Goal: Transaction & Acquisition: Purchase product/service

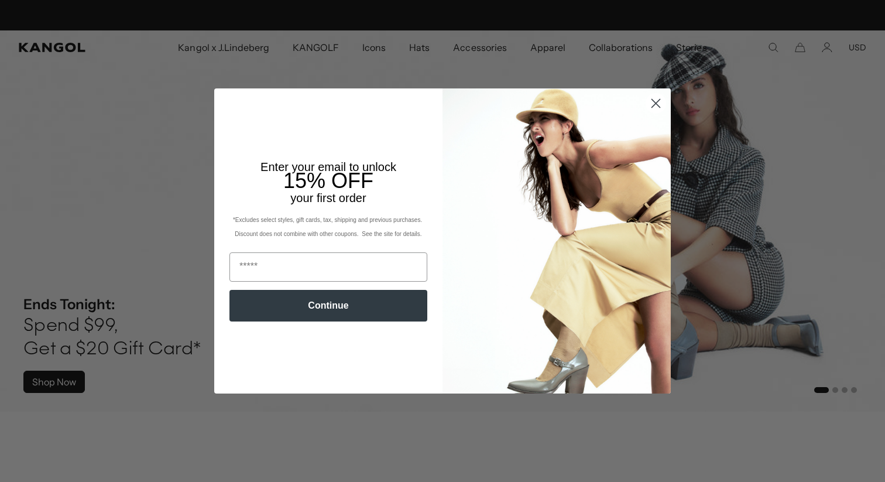
scroll to position [0, 241]
click at [666, 95] on icon "Close dialog" at bounding box center [656, 103] width 20 height 20
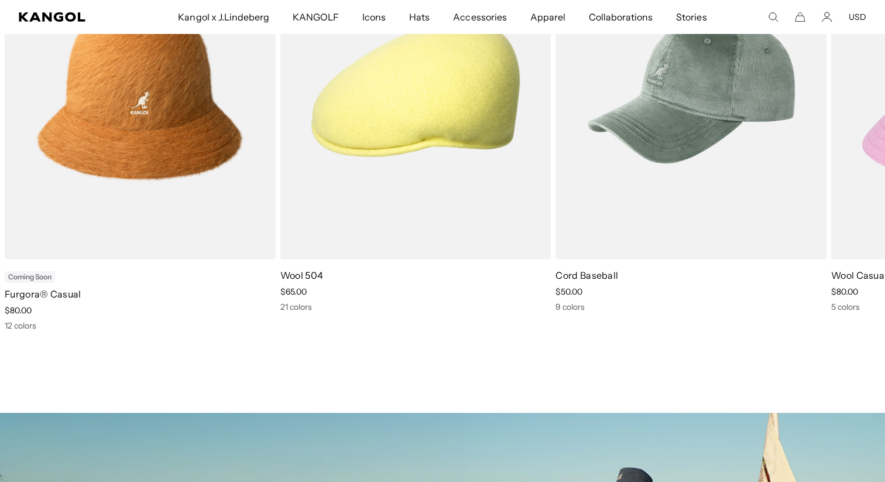
scroll to position [624, 0]
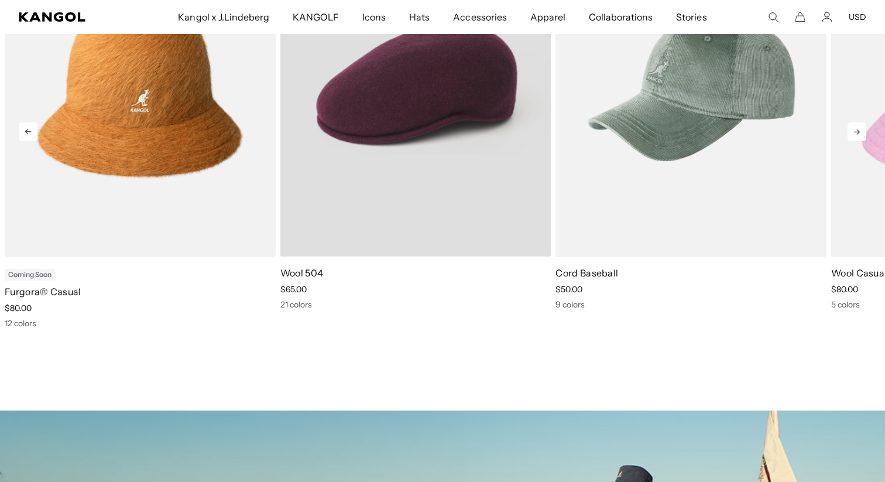
click at [420, 163] on video "Wool 504" at bounding box center [415, 87] width 271 height 340
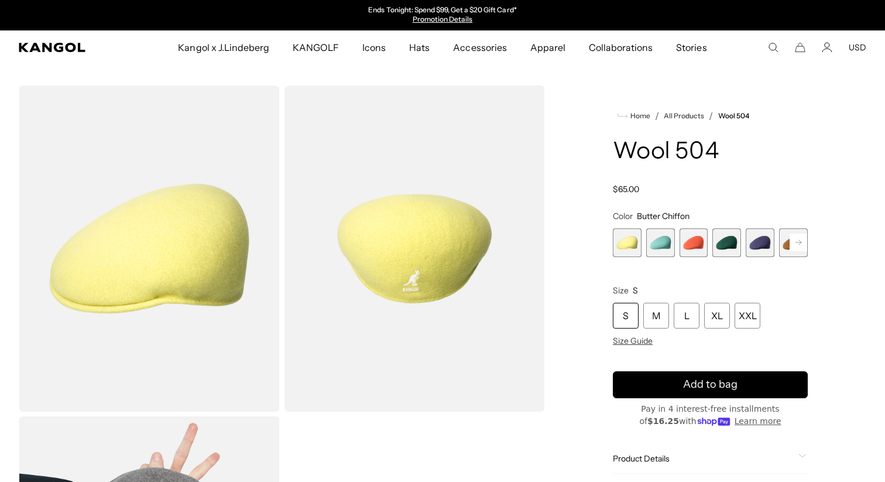
click at [800, 242] on icon at bounding box center [799, 242] width 6 height 5
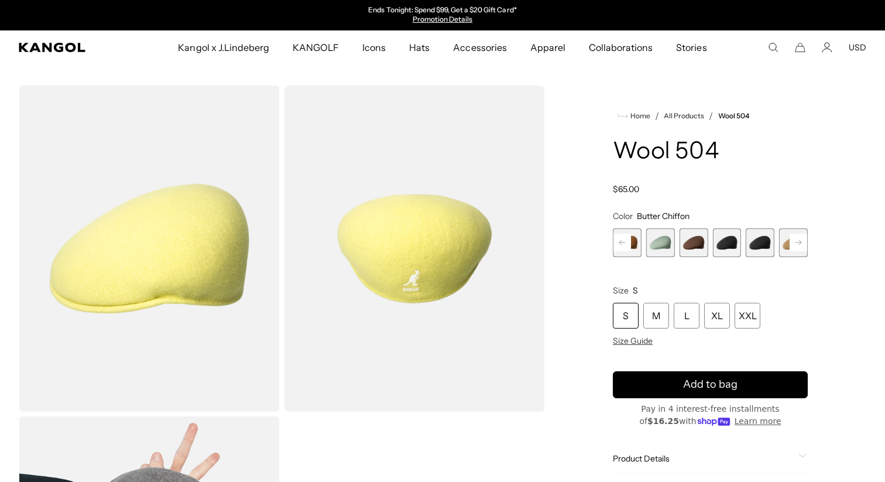
click at [800, 242] on icon at bounding box center [799, 242] width 6 height 5
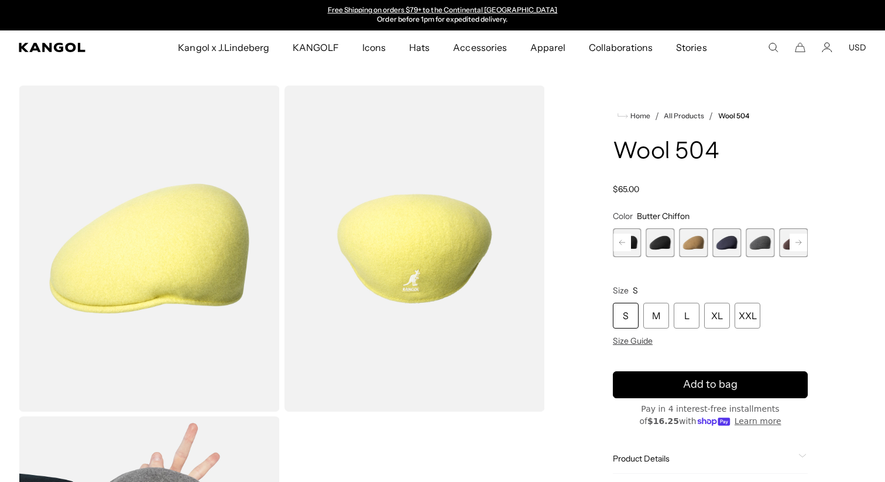
click at [800, 242] on icon at bounding box center [799, 242] width 6 height 5
click at [701, 251] on span "14 of 21" at bounding box center [694, 242] width 29 height 29
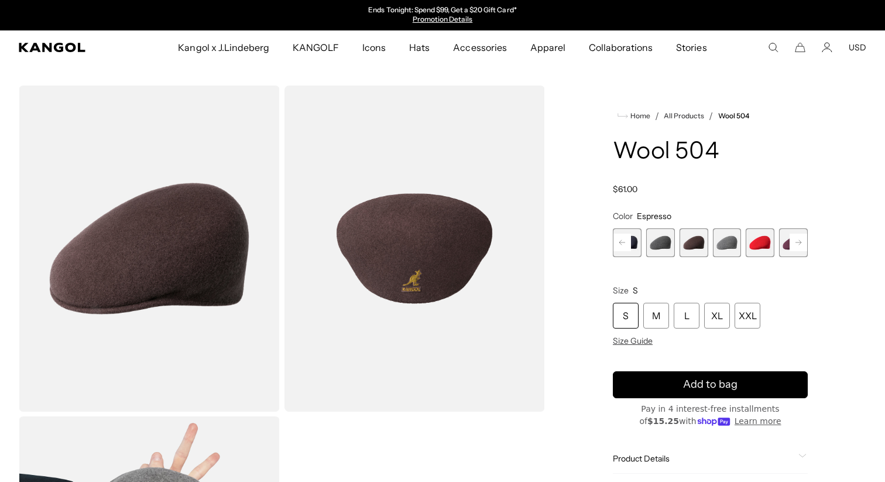
click at [806, 249] on rect at bounding box center [799, 243] width 18 height 18
click at [751, 251] on span "17 of 21" at bounding box center [760, 242] width 29 height 29
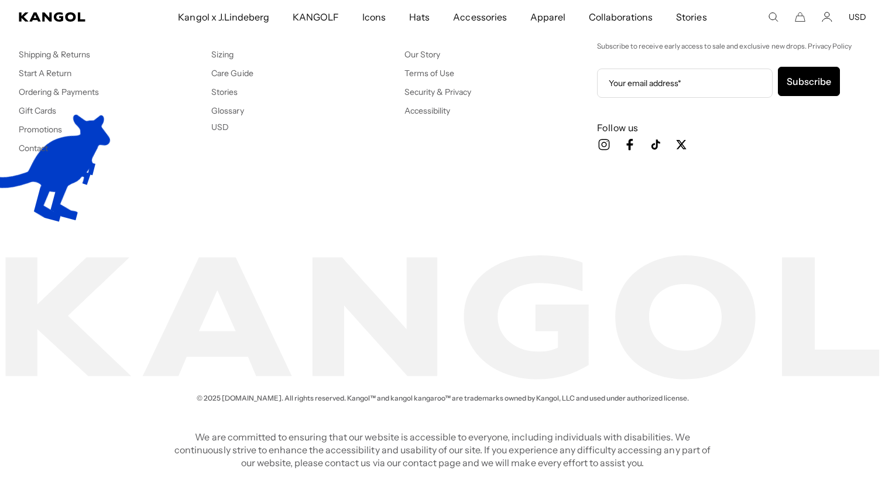
scroll to position [0, 241]
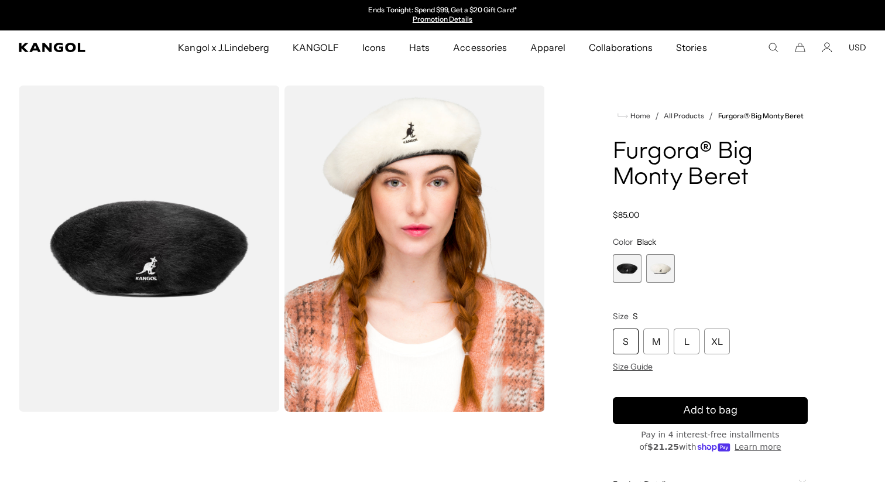
click at [188, 246] on img "Gallery Viewer" at bounding box center [149, 248] width 261 height 326
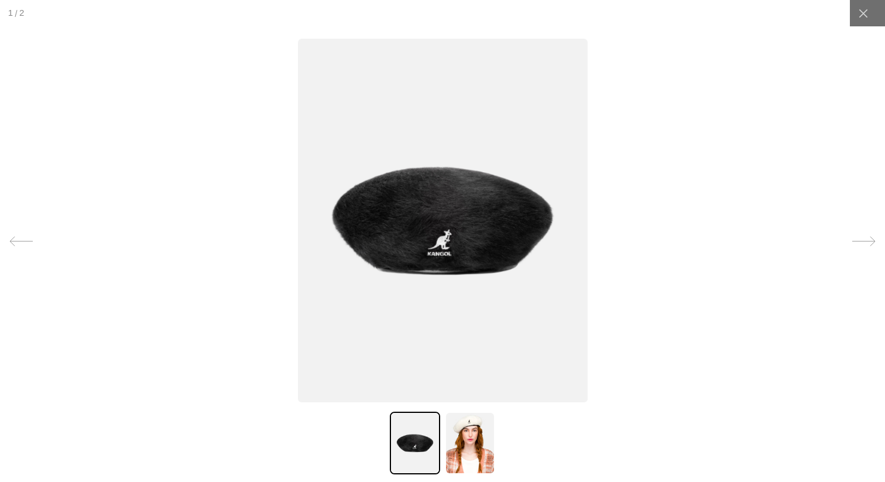
click at [472, 439] on img at bounding box center [470, 443] width 50 height 63
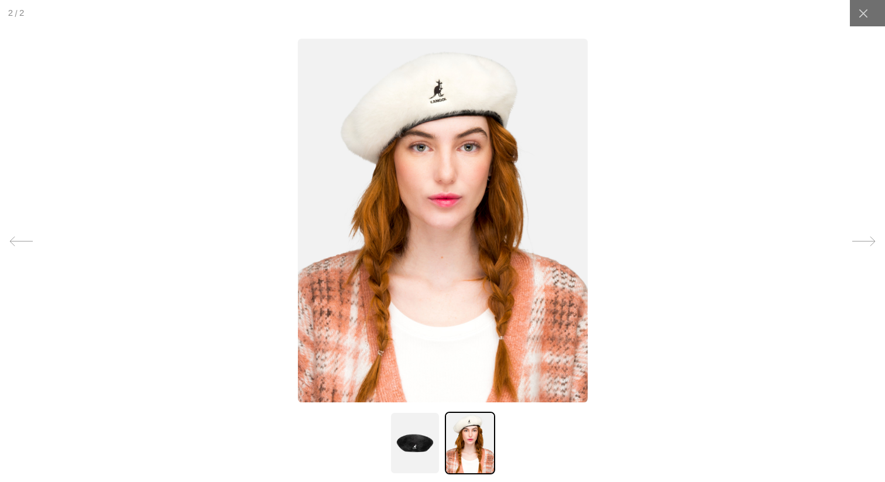
scroll to position [0, 241]
click at [710, 392] on div at bounding box center [442, 241] width 885 height 482
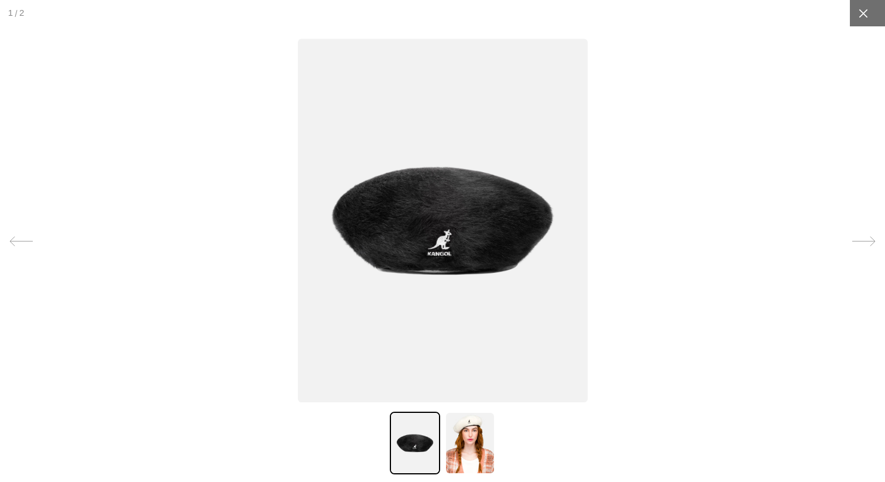
click at [869, 16] on div at bounding box center [863, 13] width 26 height 26
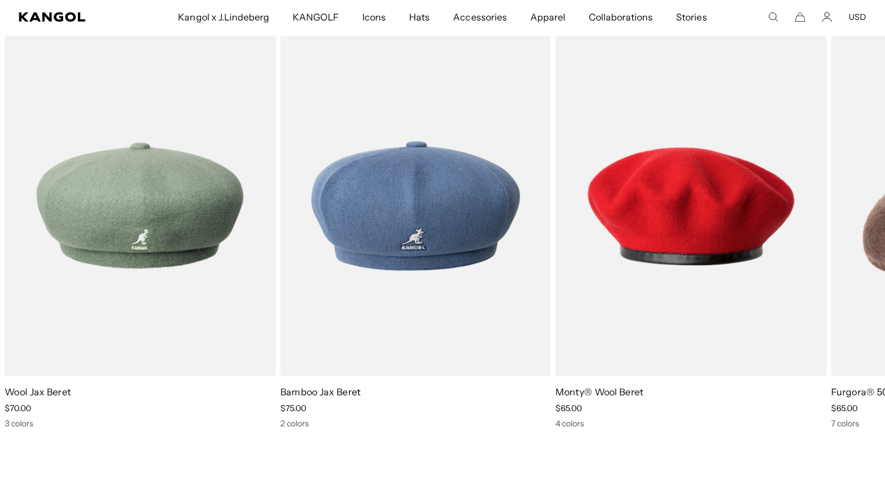
scroll to position [0, 0]
click at [854, 235] on icon at bounding box center [857, 241] width 19 height 19
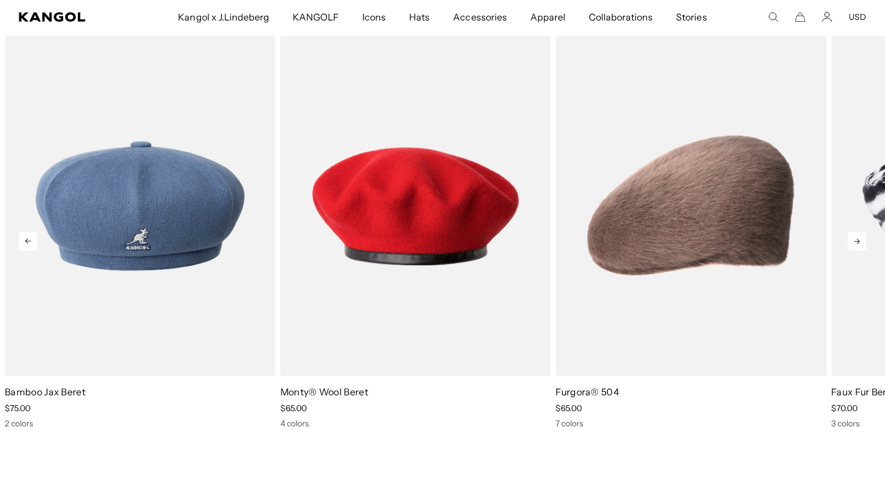
click at [854, 235] on icon at bounding box center [857, 241] width 19 height 19
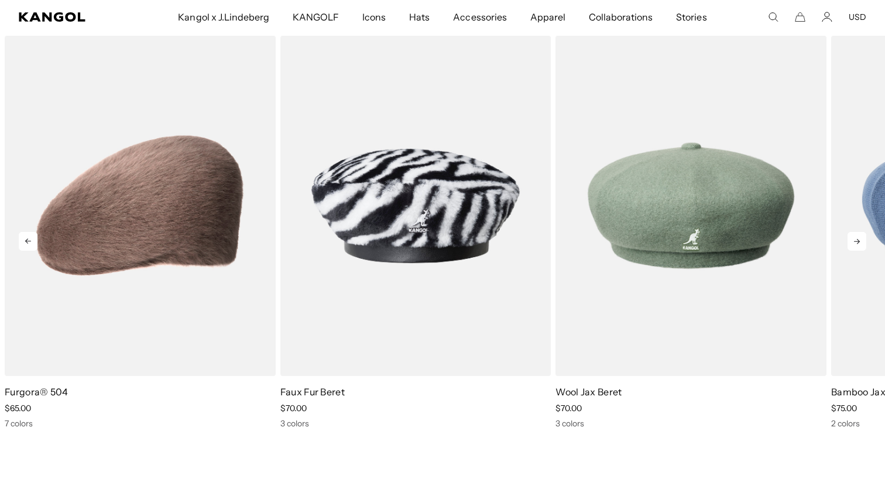
click at [854, 235] on icon at bounding box center [857, 241] width 19 height 19
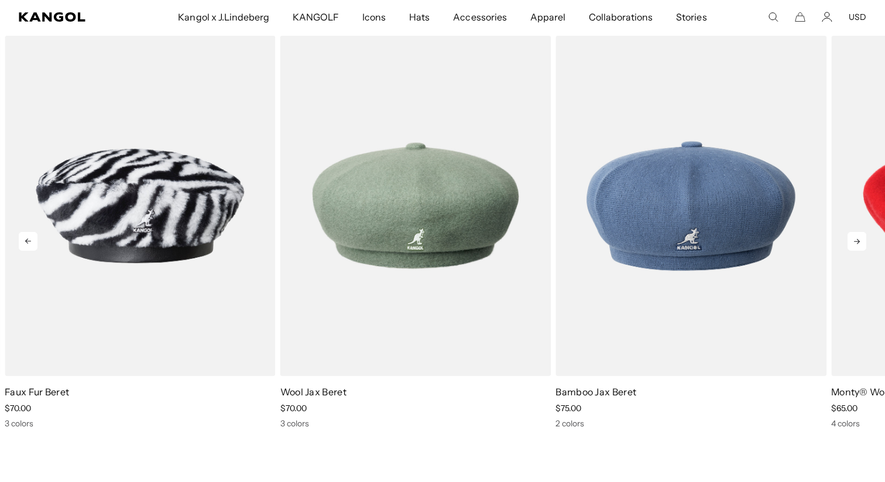
click at [854, 235] on icon at bounding box center [857, 241] width 19 height 19
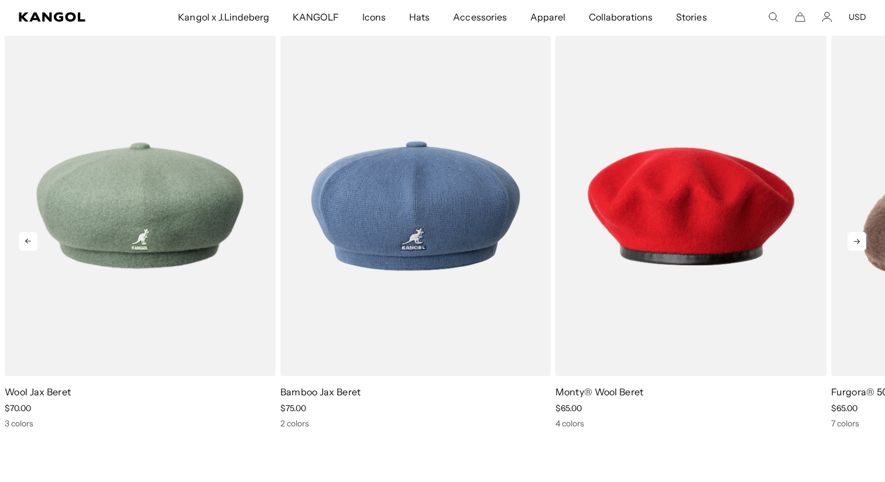
click at [854, 235] on icon at bounding box center [857, 241] width 19 height 19
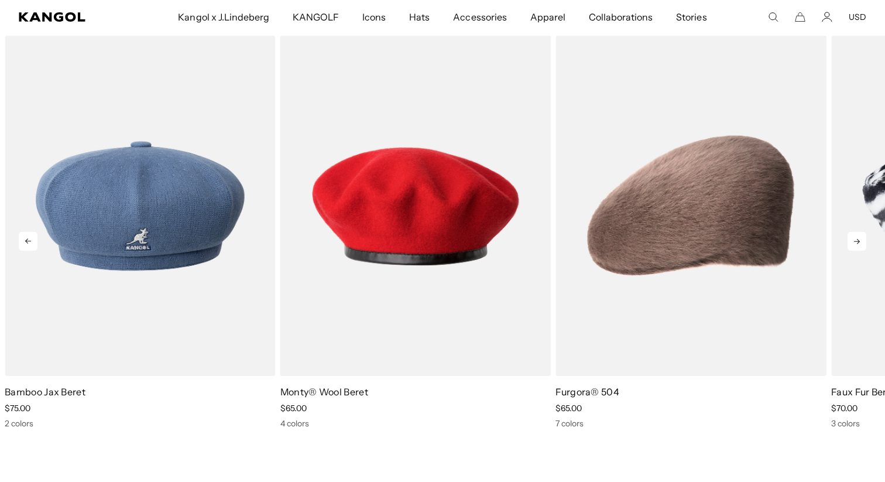
click at [854, 235] on icon at bounding box center [857, 241] width 19 height 19
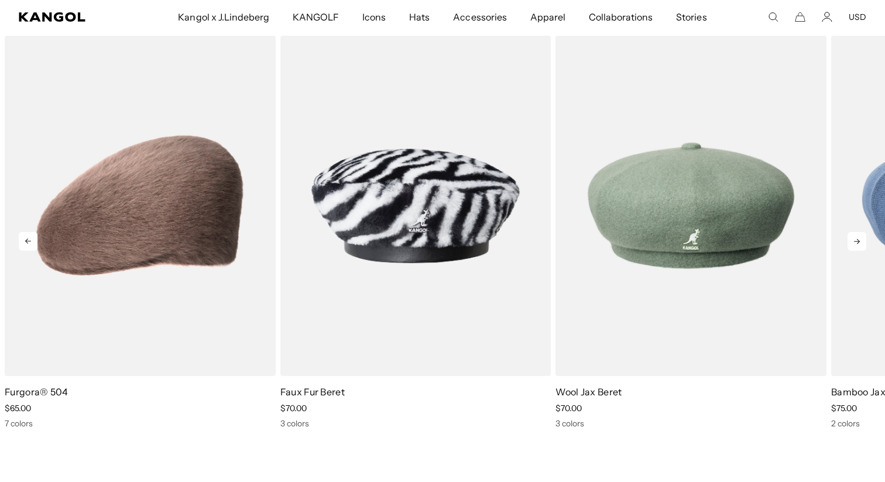
click at [854, 235] on icon at bounding box center [857, 241] width 19 height 19
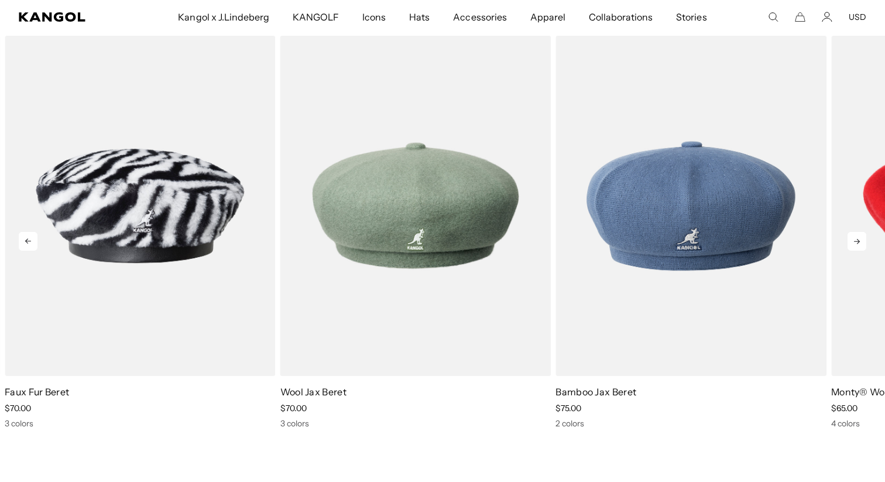
click at [854, 235] on icon at bounding box center [857, 241] width 19 height 19
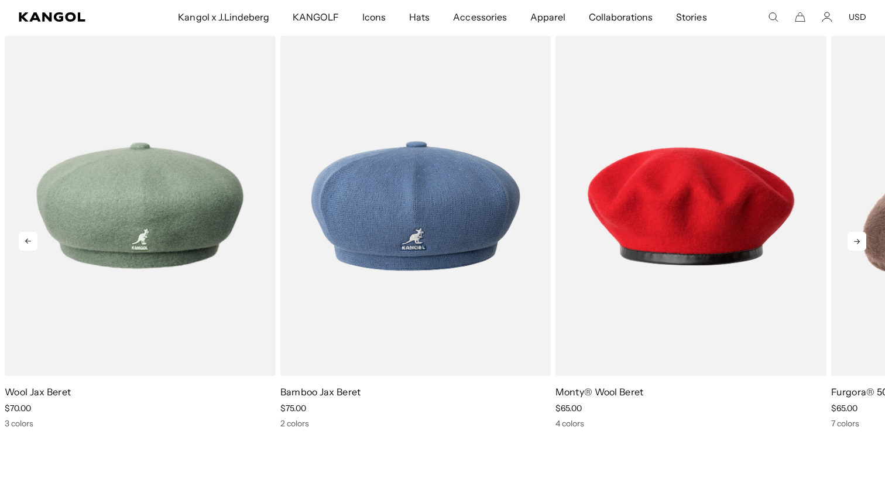
click at [854, 235] on icon at bounding box center [857, 241] width 19 height 19
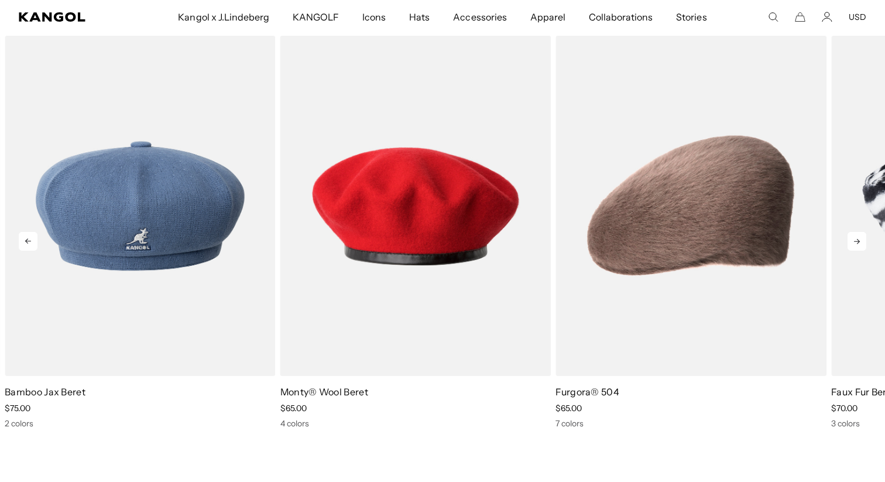
click at [854, 235] on icon at bounding box center [857, 241] width 19 height 19
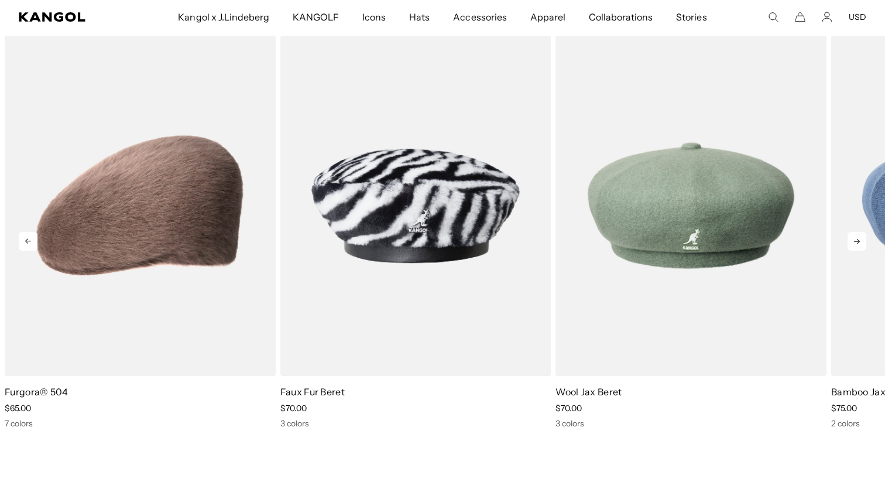
click at [854, 235] on icon at bounding box center [857, 241] width 19 height 19
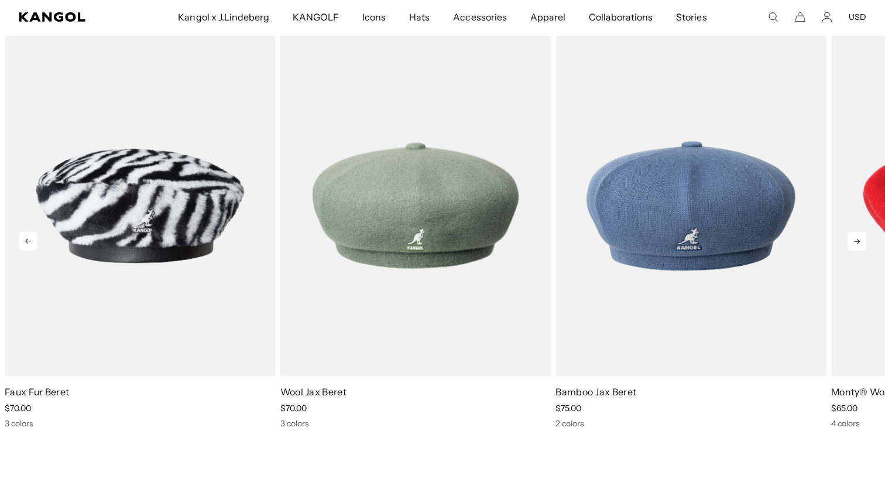
click at [854, 235] on icon at bounding box center [857, 241] width 19 height 19
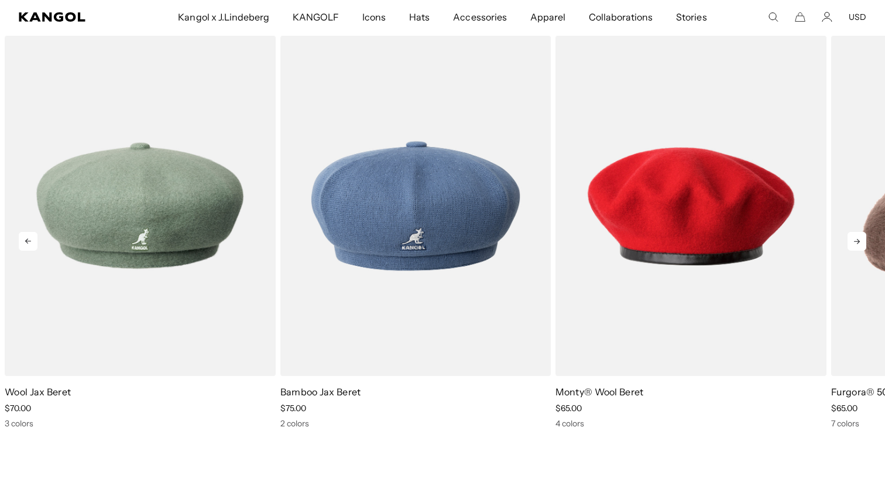
click at [854, 235] on icon at bounding box center [857, 241] width 19 height 19
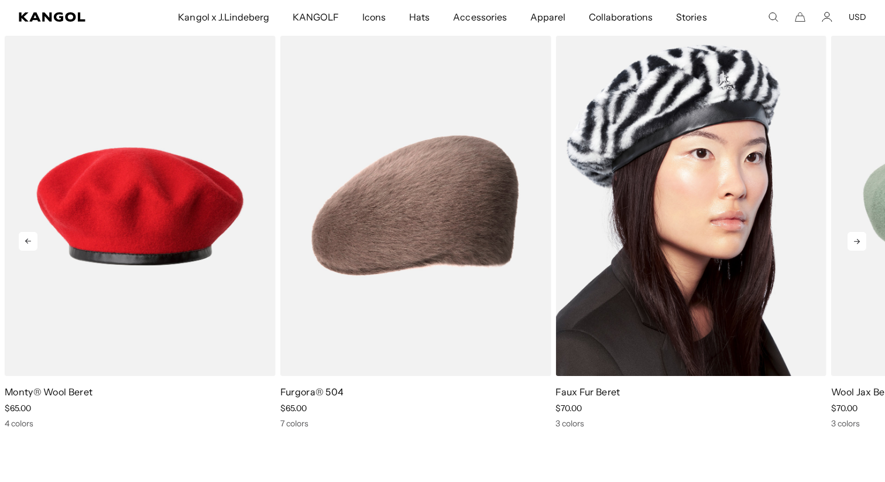
scroll to position [0, 0]
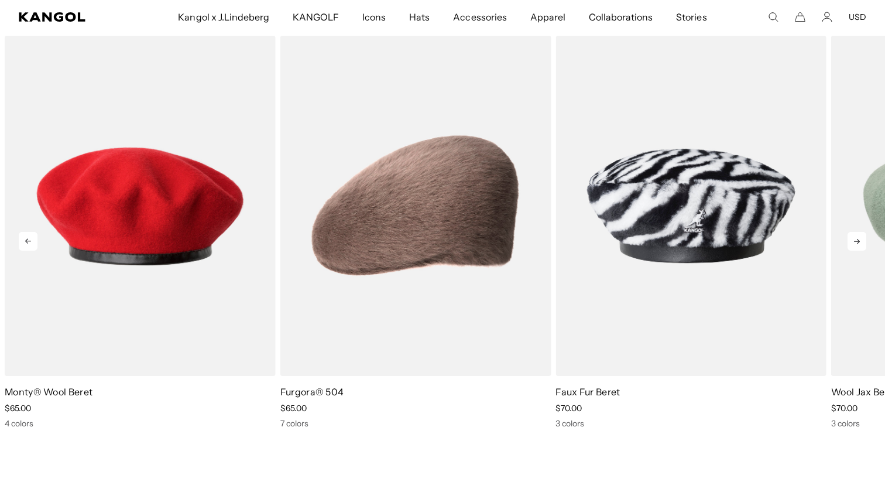
click at [865, 241] on icon at bounding box center [857, 241] width 19 height 19
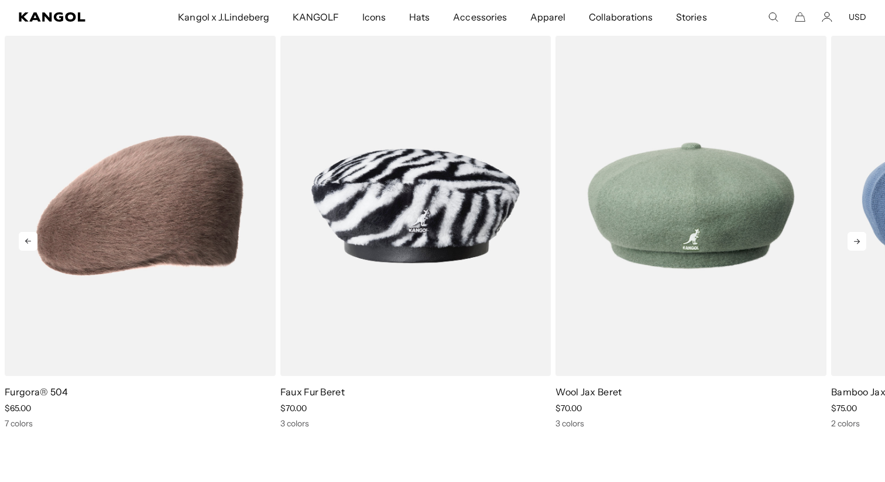
click at [865, 241] on icon at bounding box center [857, 241] width 19 height 19
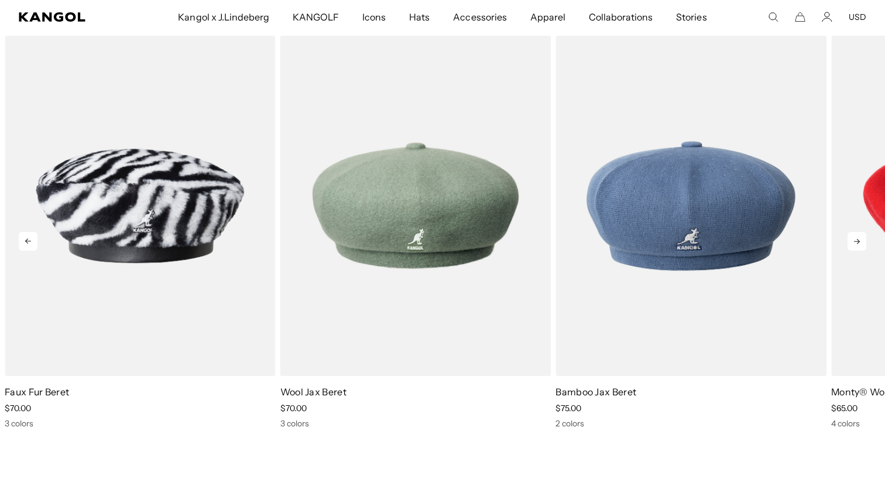
click at [865, 241] on icon at bounding box center [857, 241] width 19 height 19
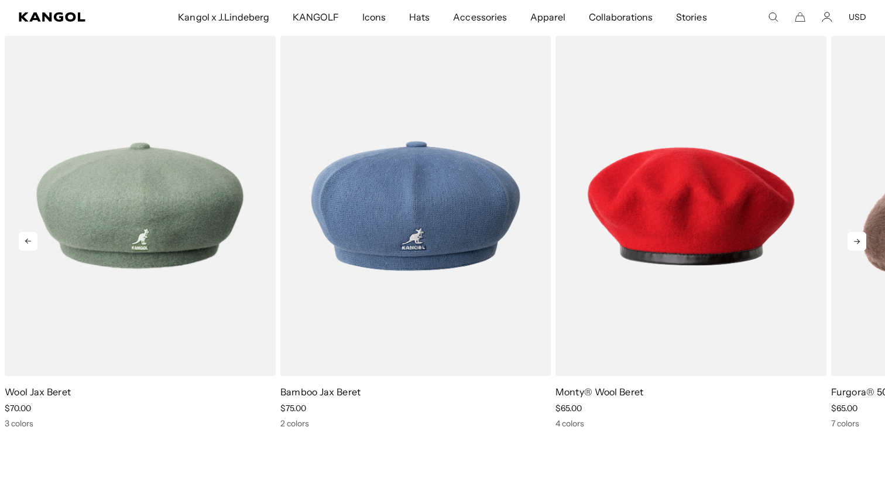
click at [865, 241] on icon at bounding box center [857, 241] width 19 height 19
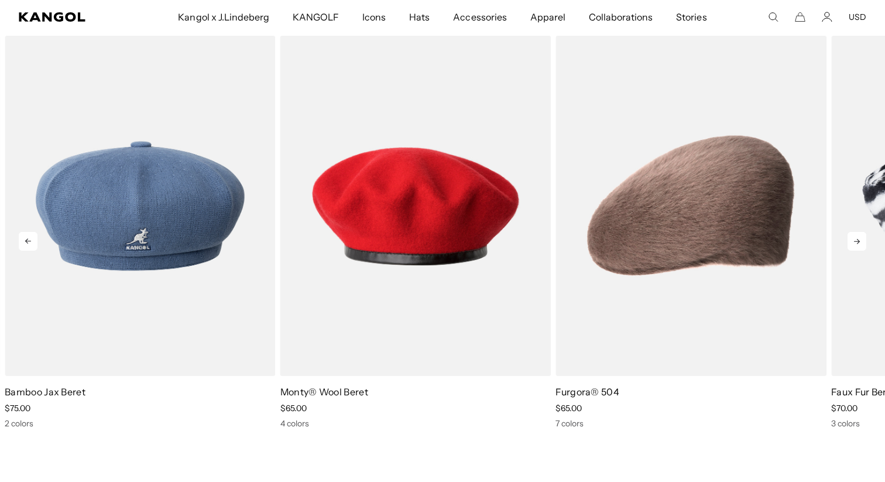
scroll to position [0, 241]
click at [865, 241] on icon at bounding box center [857, 241] width 19 height 19
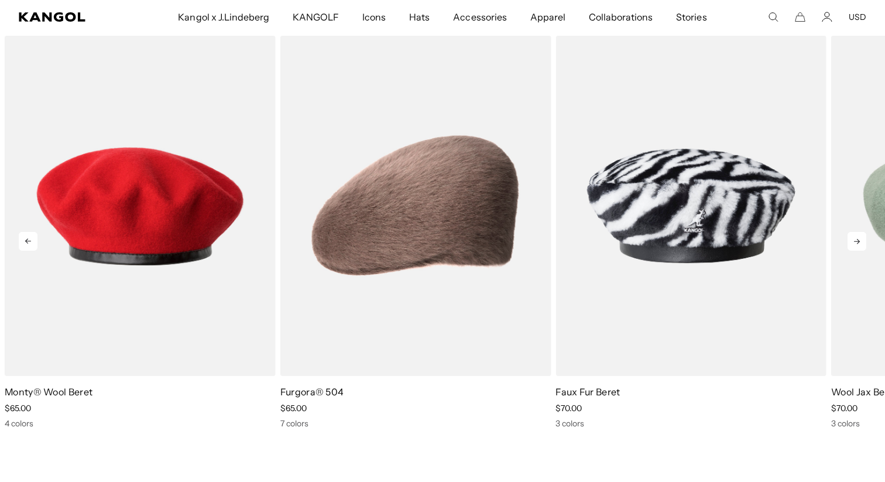
click at [865, 241] on icon at bounding box center [857, 241] width 19 height 19
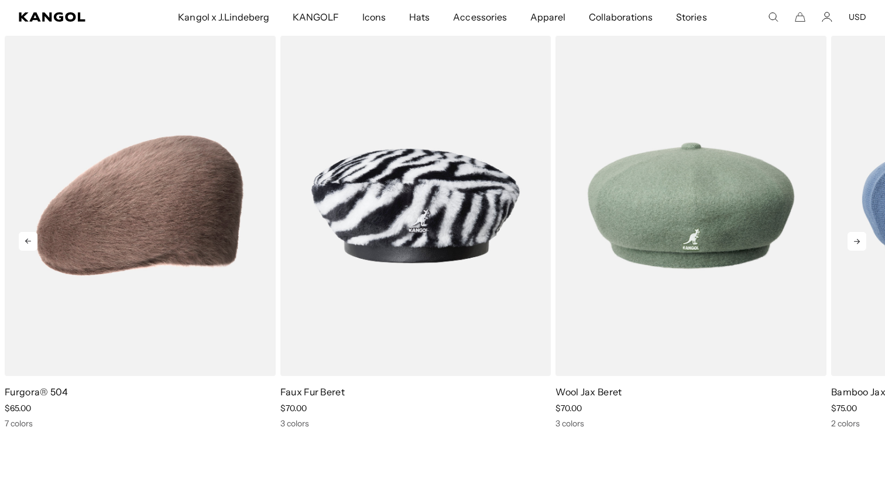
click at [865, 241] on icon at bounding box center [857, 241] width 19 height 19
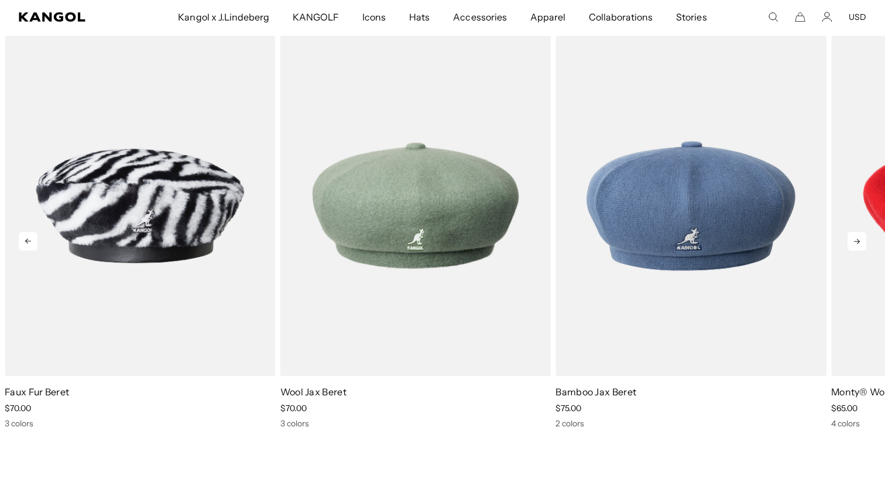
click at [865, 241] on icon at bounding box center [857, 241] width 19 height 19
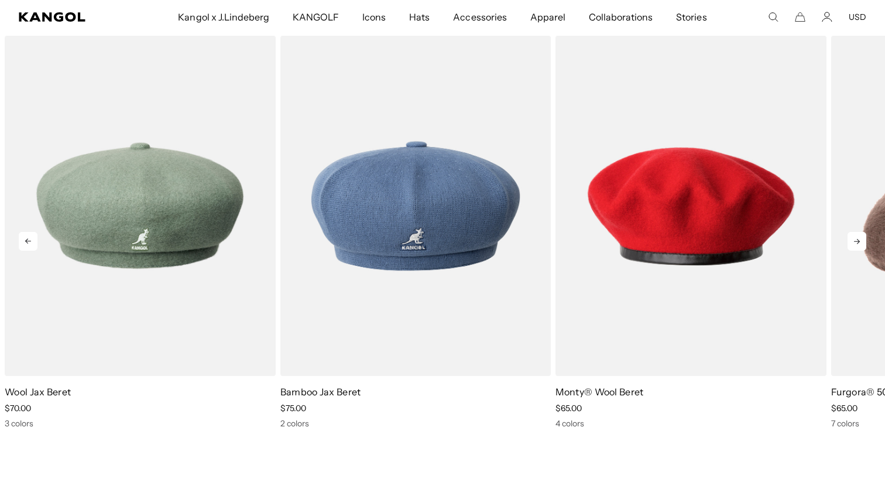
click at [865, 241] on icon at bounding box center [857, 241] width 19 height 19
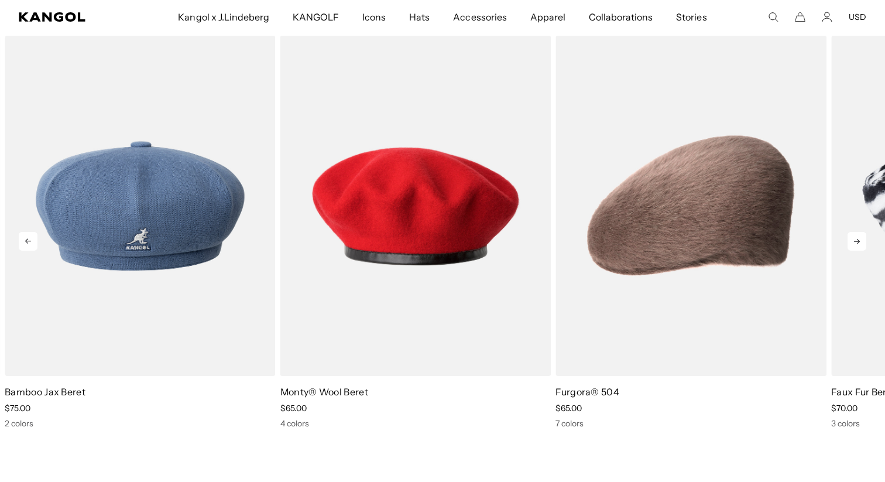
click at [865, 241] on icon at bounding box center [857, 241] width 19 height 19
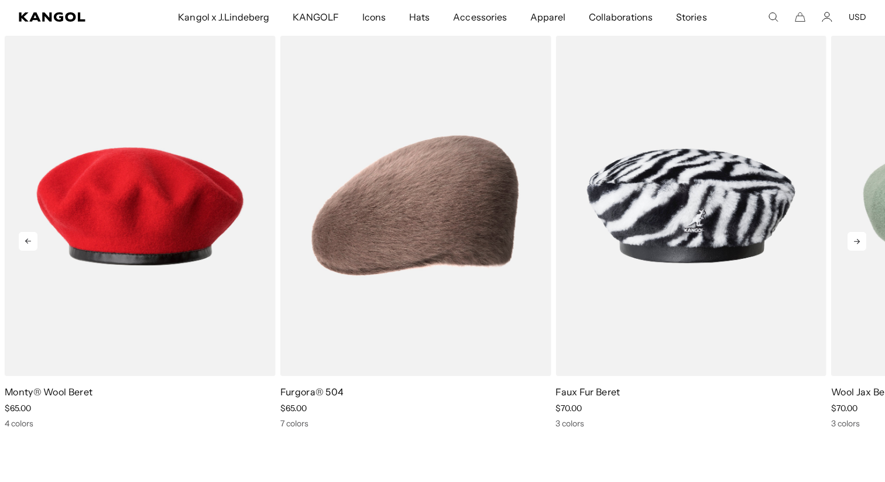
click at [865, 241] on icon at bounding box center [857, 241] width 19 height 19
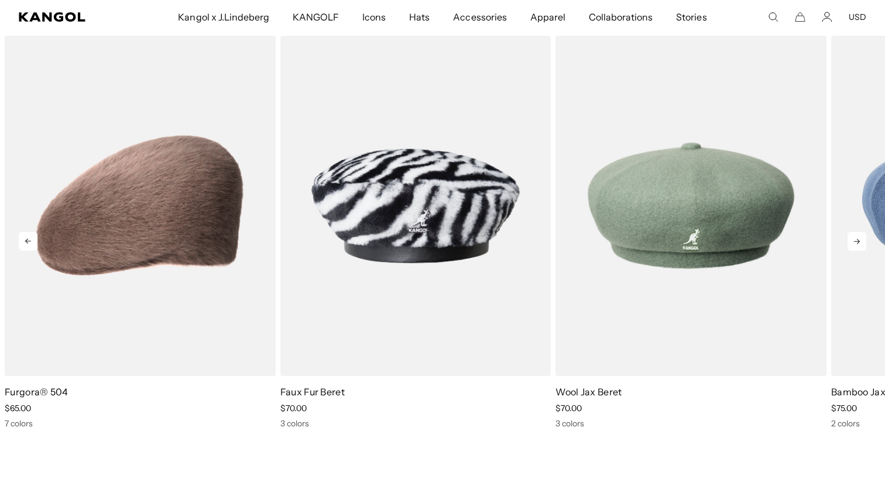
click at [865, 241] on icon at bounding box center [857, 241] width 19 height 19
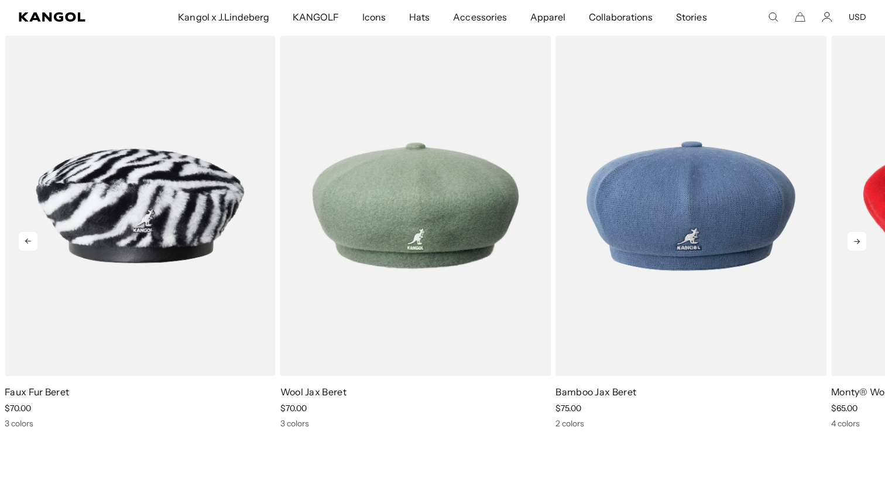
click at [865, 241] on icon at bounding box center [857, 241] width 19 height 19
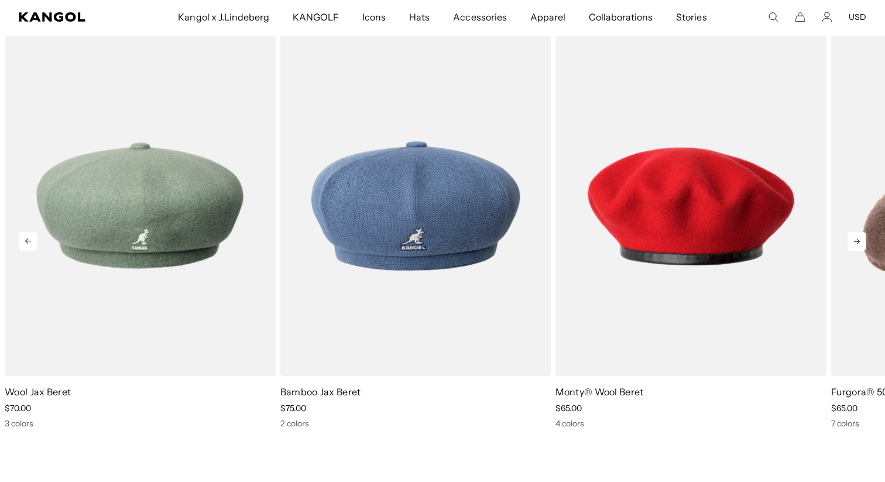
click at [865, 241] on icon at bounding box center [857, 241] width 19 height 19
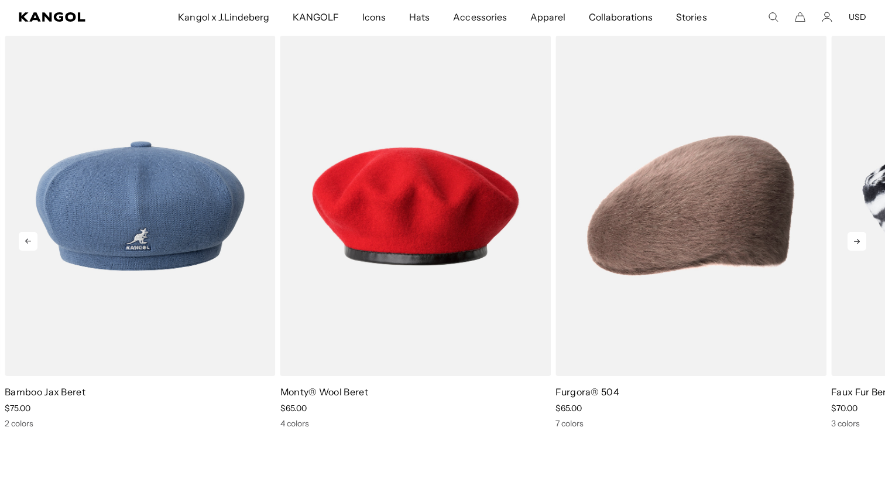
click at [865, 241] on icon at bounding box center [857, 241] width 19 height 19
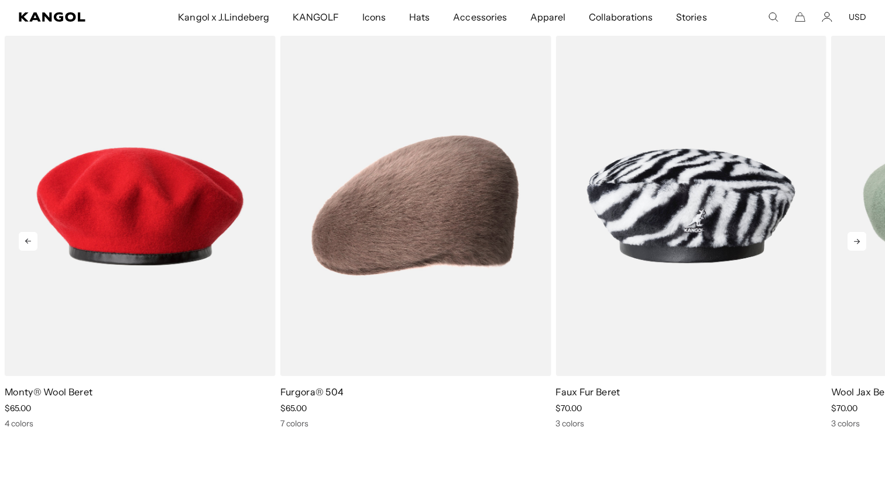
click at [865, 241] on icon at bounding box center [857, 241] width 19 height 19
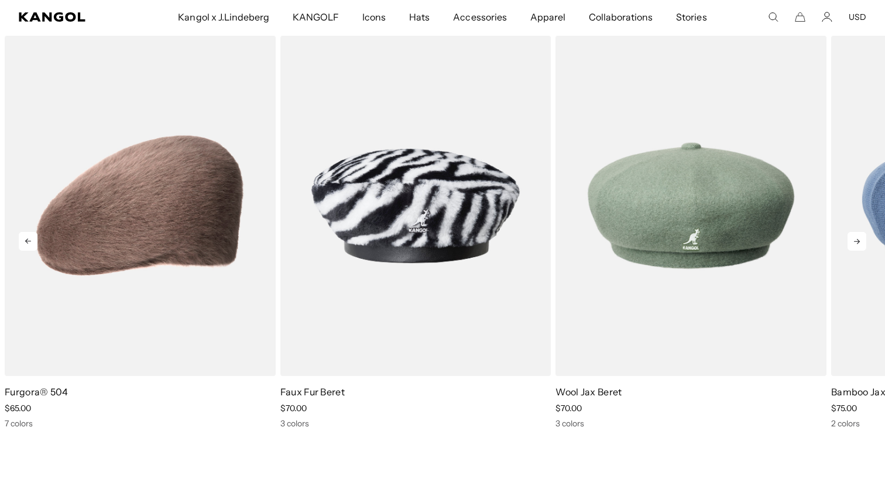
click at [865, 241] on icon at bounding box center [857, 241] width 19 height 19
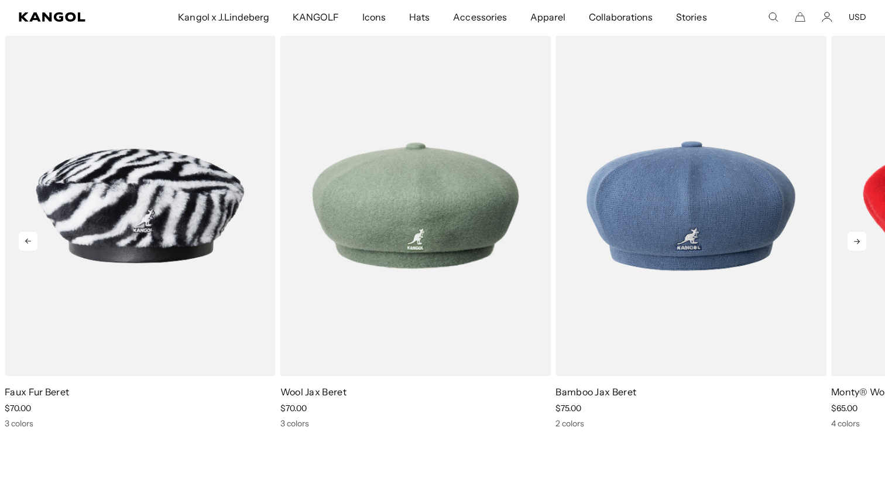
click at [865, 241] on icon at bounding box center [857, 241] width 19 height 19
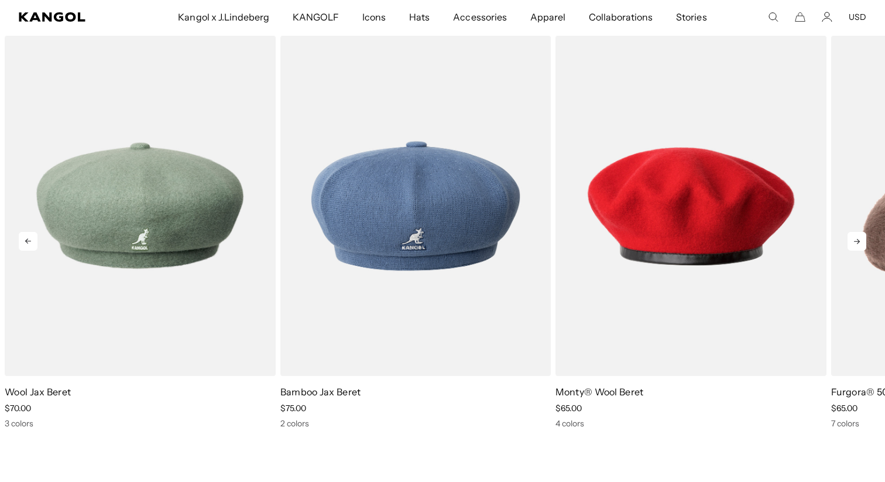
click at [865, 241] on icon at bounding box center [857, 241] width 19 height 19
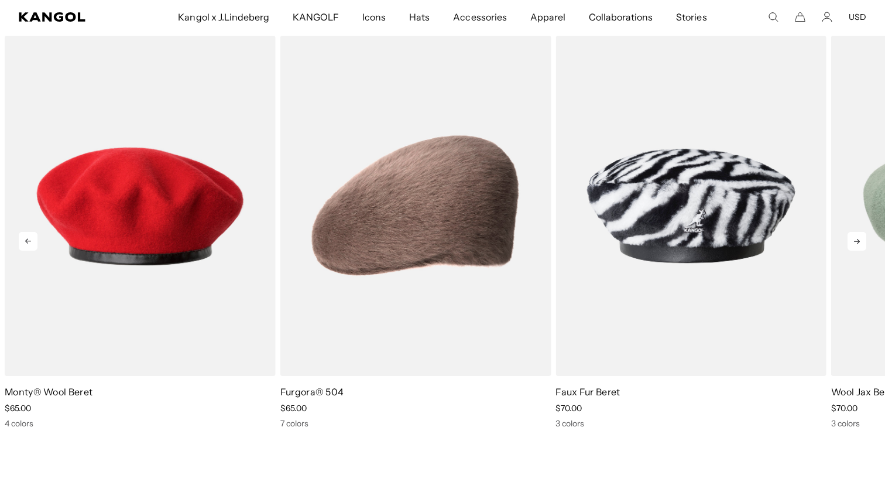
click at [865, 241] on icon at bounding box center [857, 241] width 19 height 19
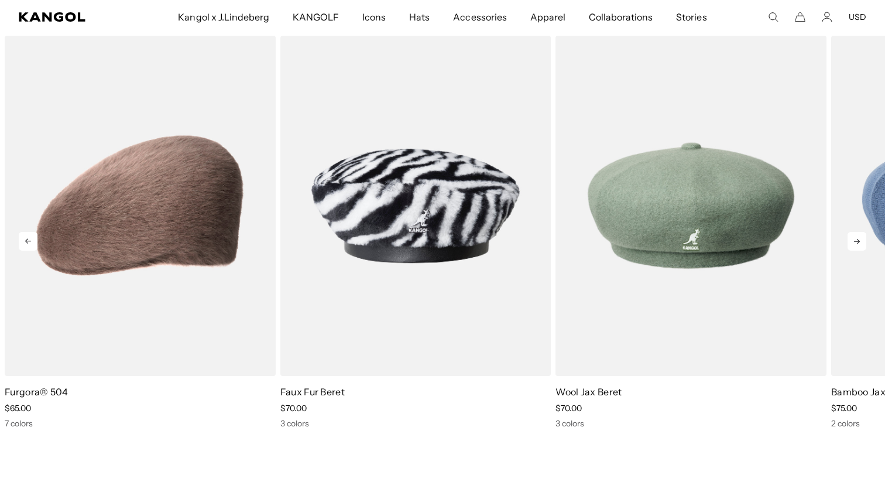
click at [865, 241] on icon at bounding box center [857, 241] width 19 height 19
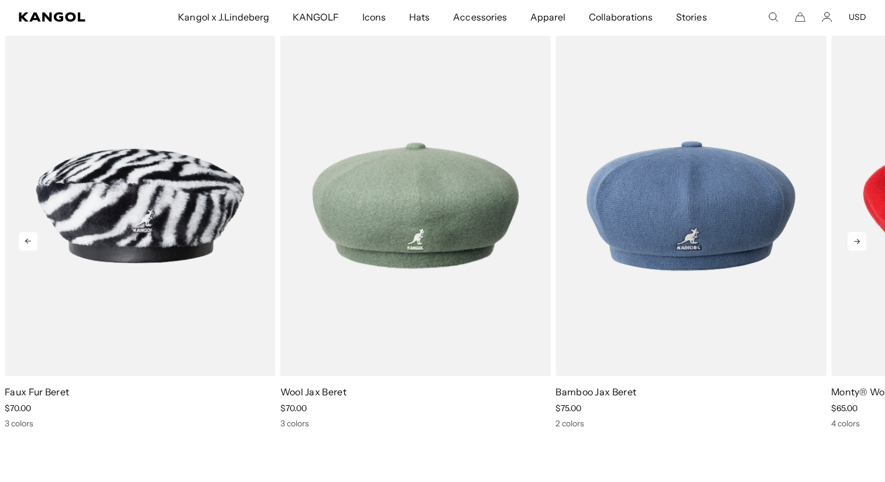
click at [865, 241] on icon at bounding box center [857, 241] width 19 height 19
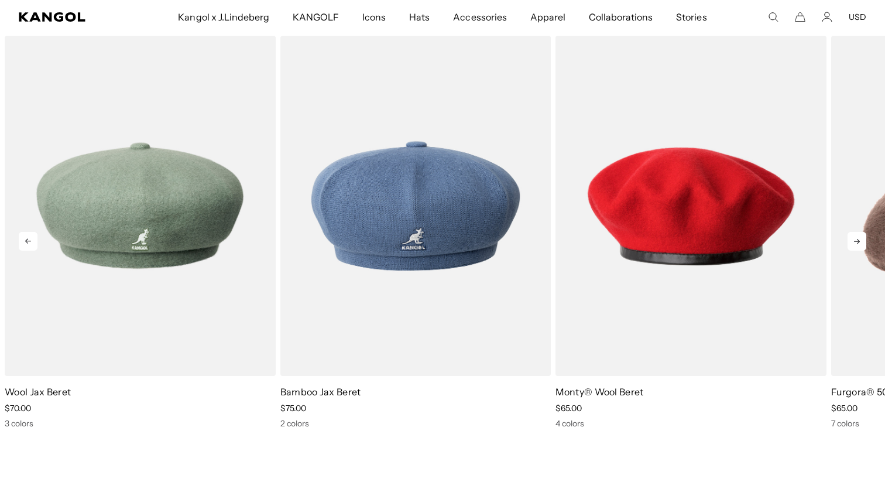
click at [865, 241] on icon at bounding box center [857, 241] width 19 height 19
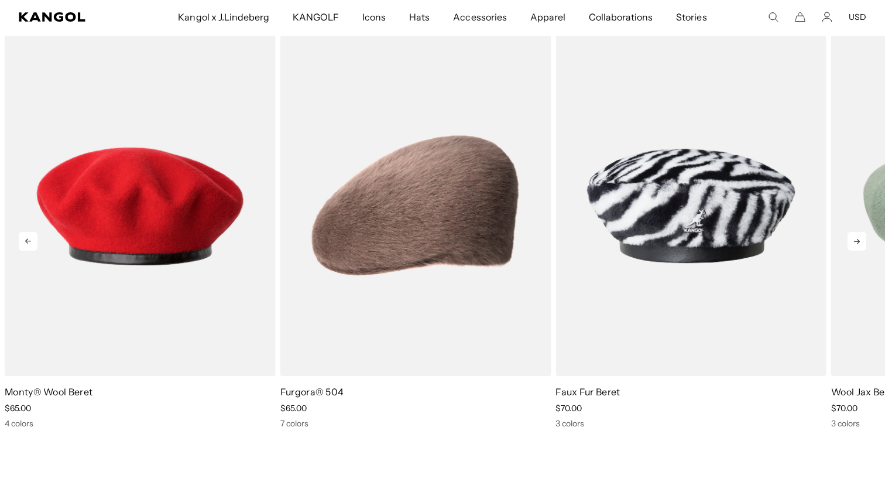
click at [865, 241] on icon at bounding box center [857, 241] width 19 height 19
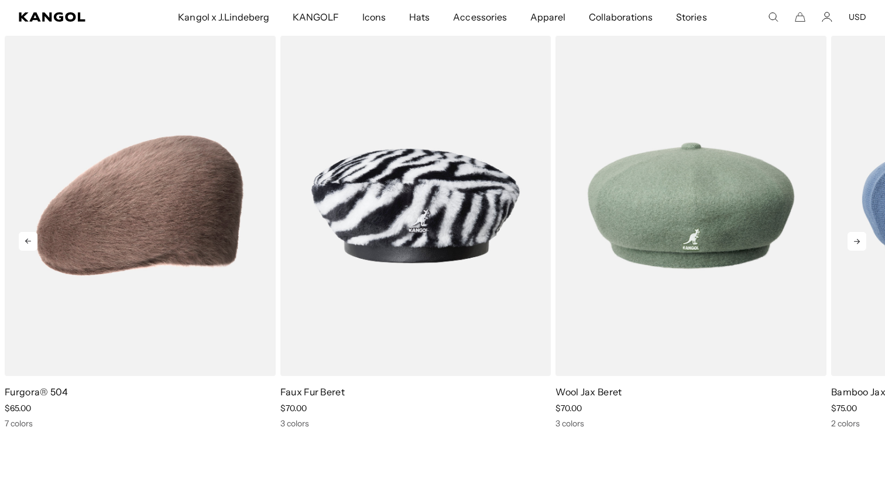
click at [865, 241] on icon at bounding box center [857, 241] width 19 height 19
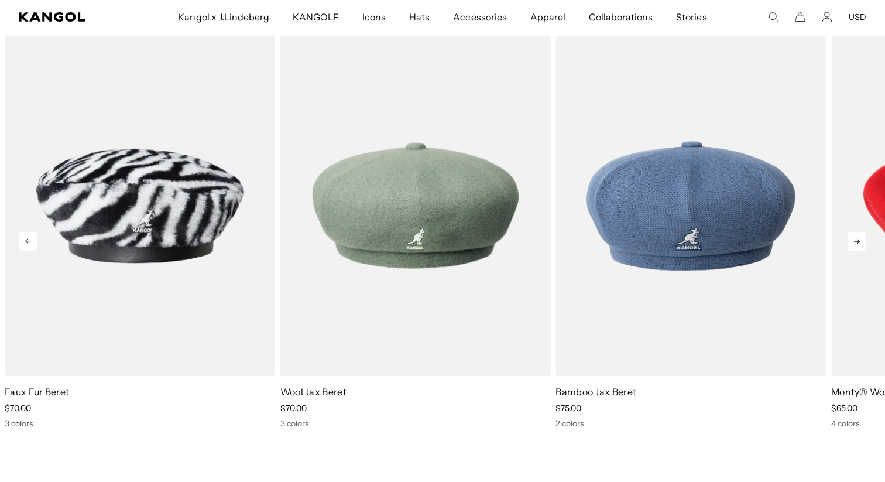
click at [865, 241] on icon at bounding box center [857, 241] width 19 height 19
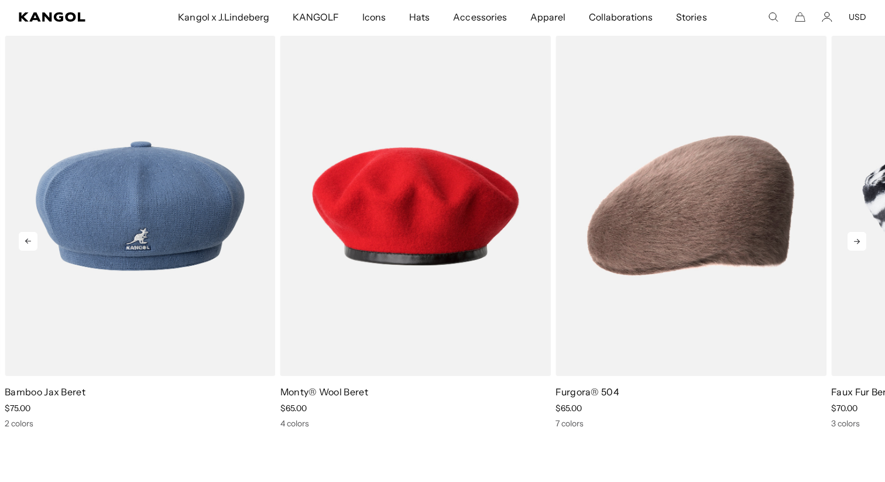
click at [865, 241] on icon at bounding box center [857, 241] width 19 height 19
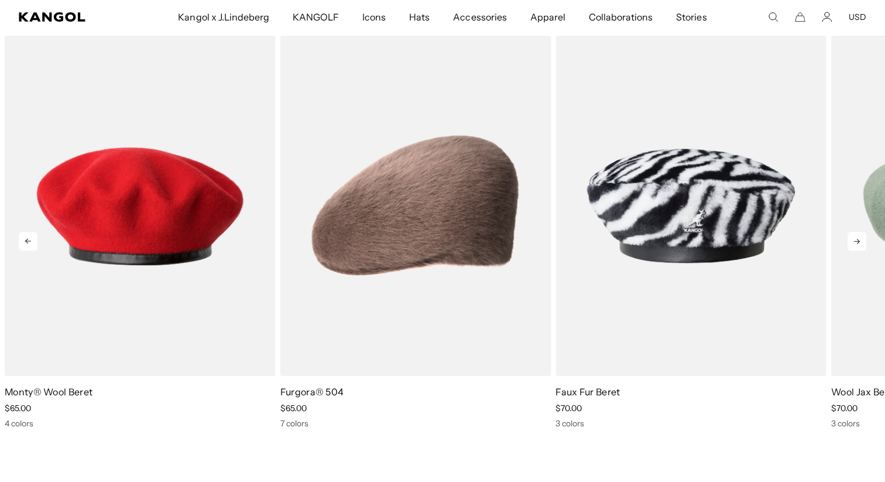
click at [865, 241] on icon at bounding box center [857, 241] width 19 height 19
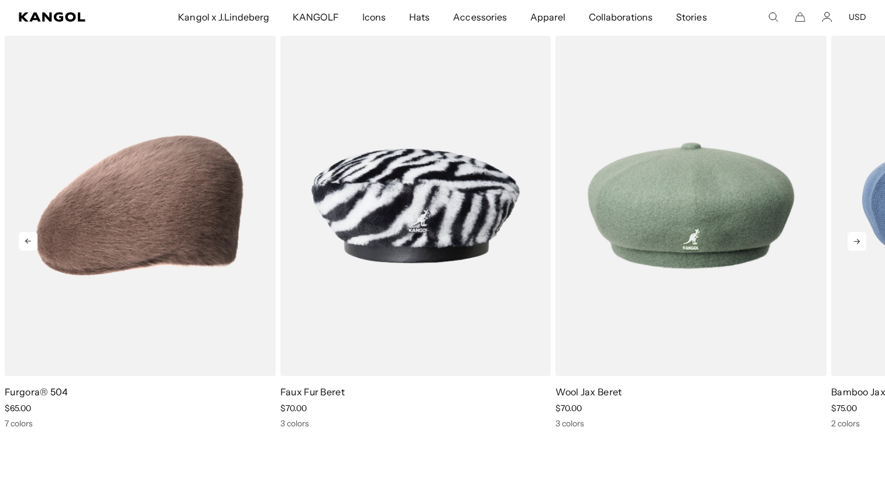
click at [865, 241] on icon at bounding box center [857, 241] width 19 height 19
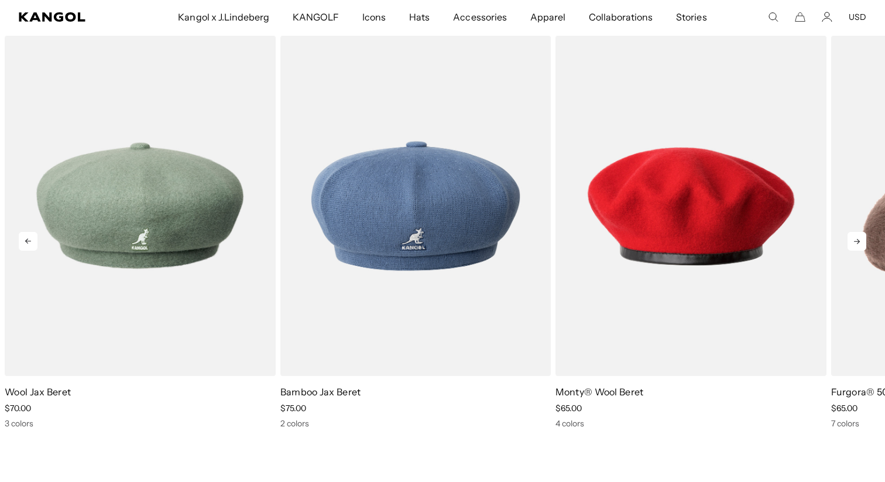
scroll to position [0, 0]
click at [865, 241] on icon at bounding box center [857, 241] width 19 height 19
